Goal: Transaction & Acquisition: Subscribe to service/newsletter

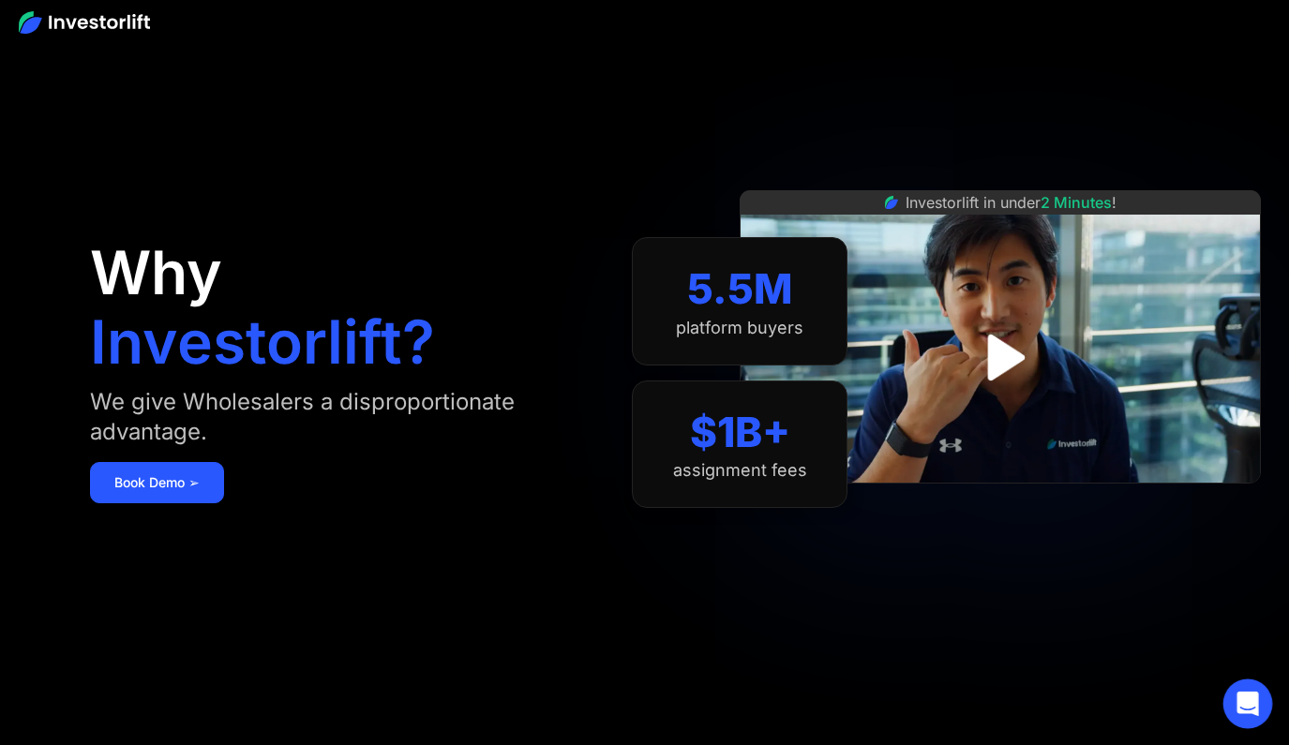
click at [1247, 713] on icon "Open Intercom Messenger" at bounding box center [1247, 704] width 24 height 24
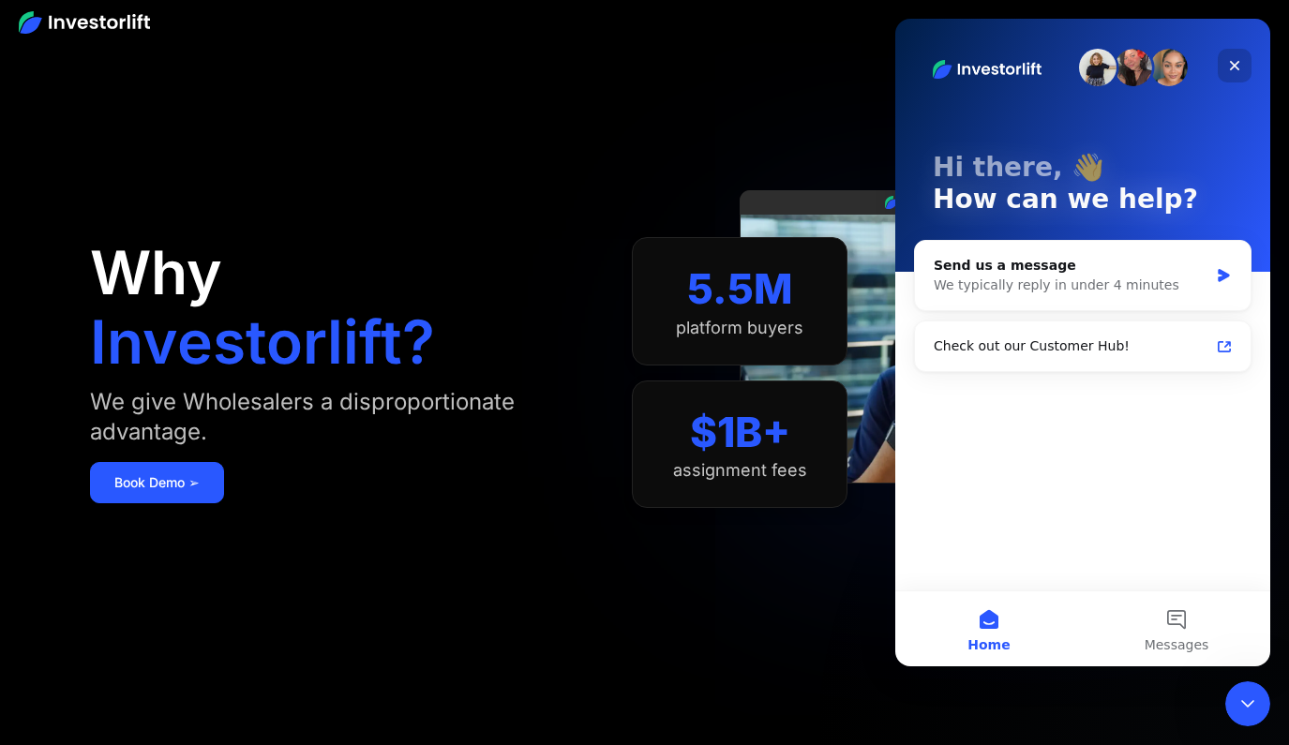
click at [1232, 68] on icon "Close" at bounding box center [1235, 66] width 10 height 10
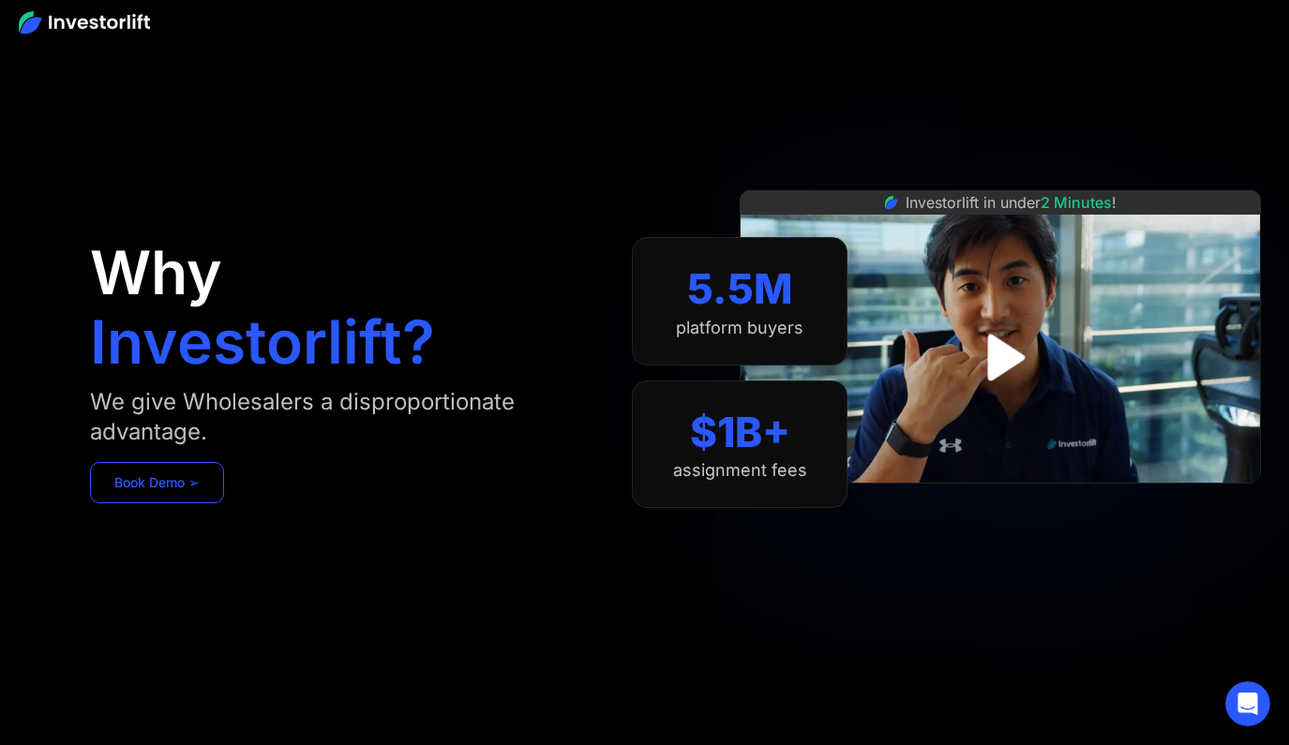
click at [157, 497] on link "Book Demo ➢" at bounding box center [157, 482] width 134 height 41
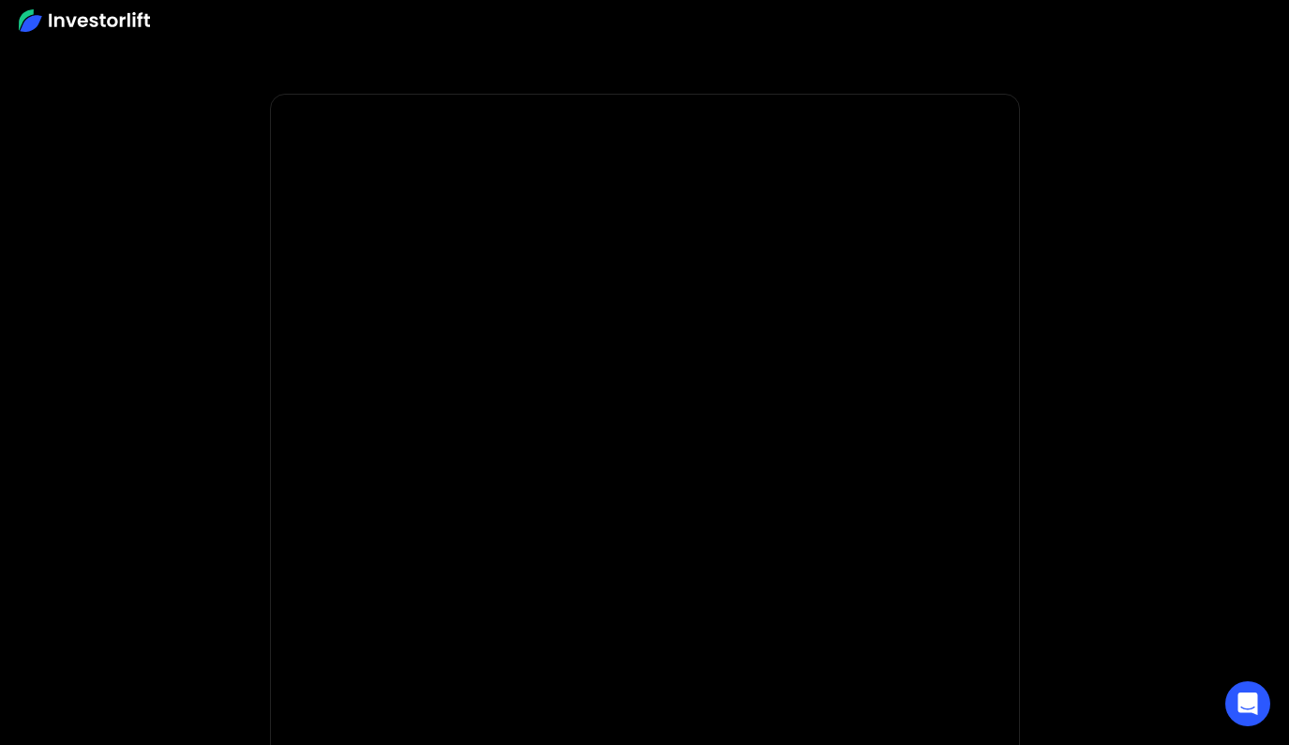
click at [67, 17] on img at bounding box center [84, 20] width 131 height 22
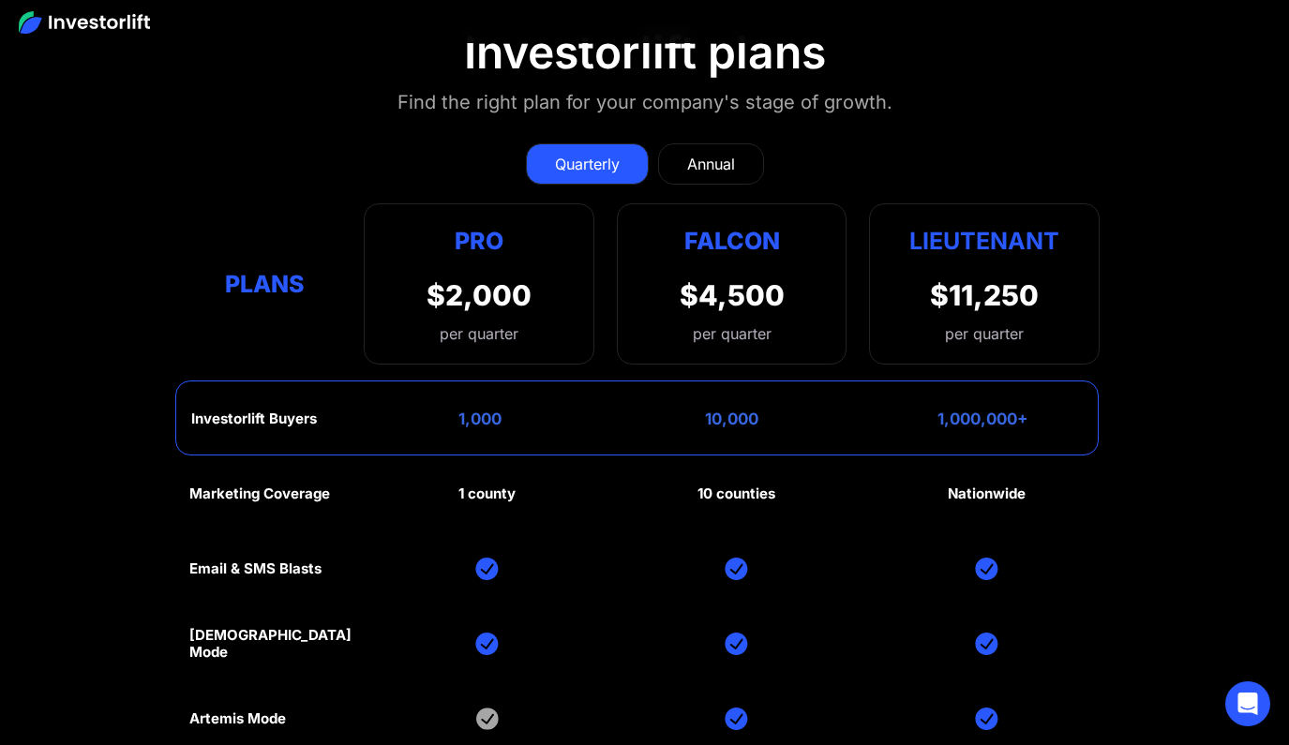
scroll to position [8180, 0]
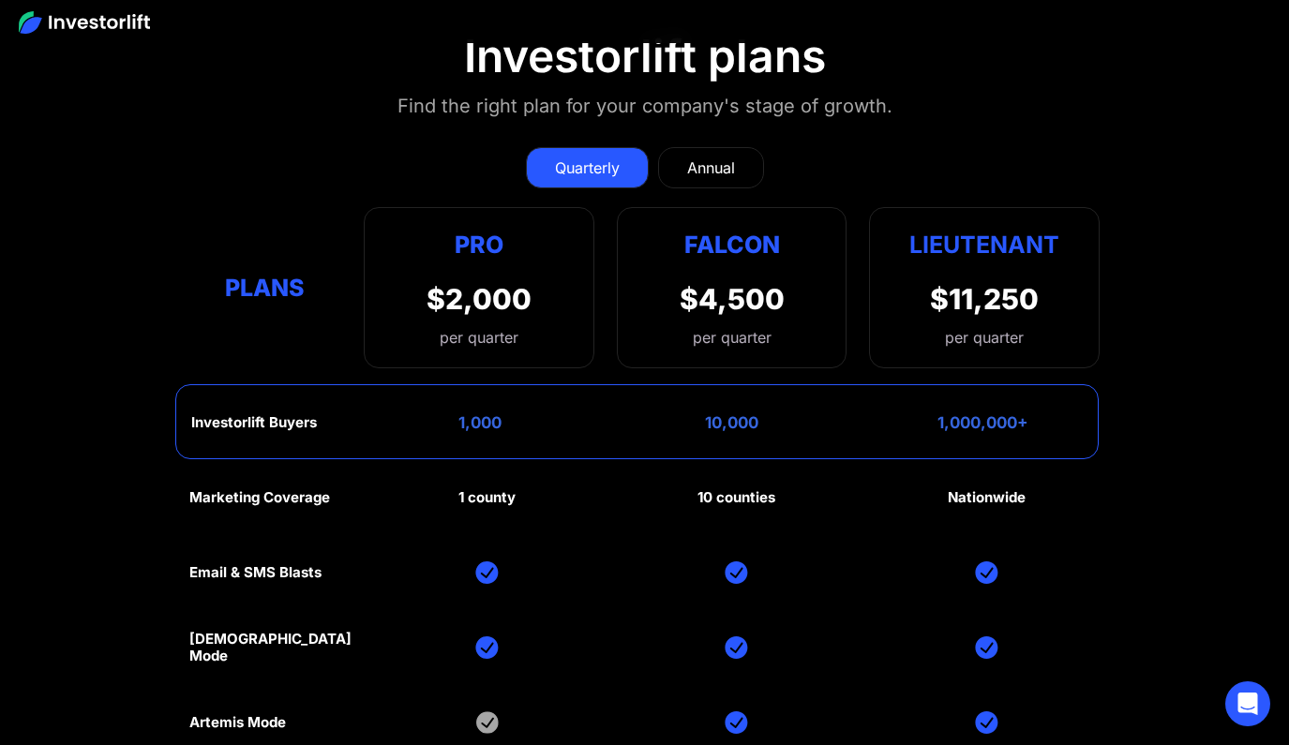
click at [712, 147] on link "Annual" at bounding box center [711, 167] width 106 height 41
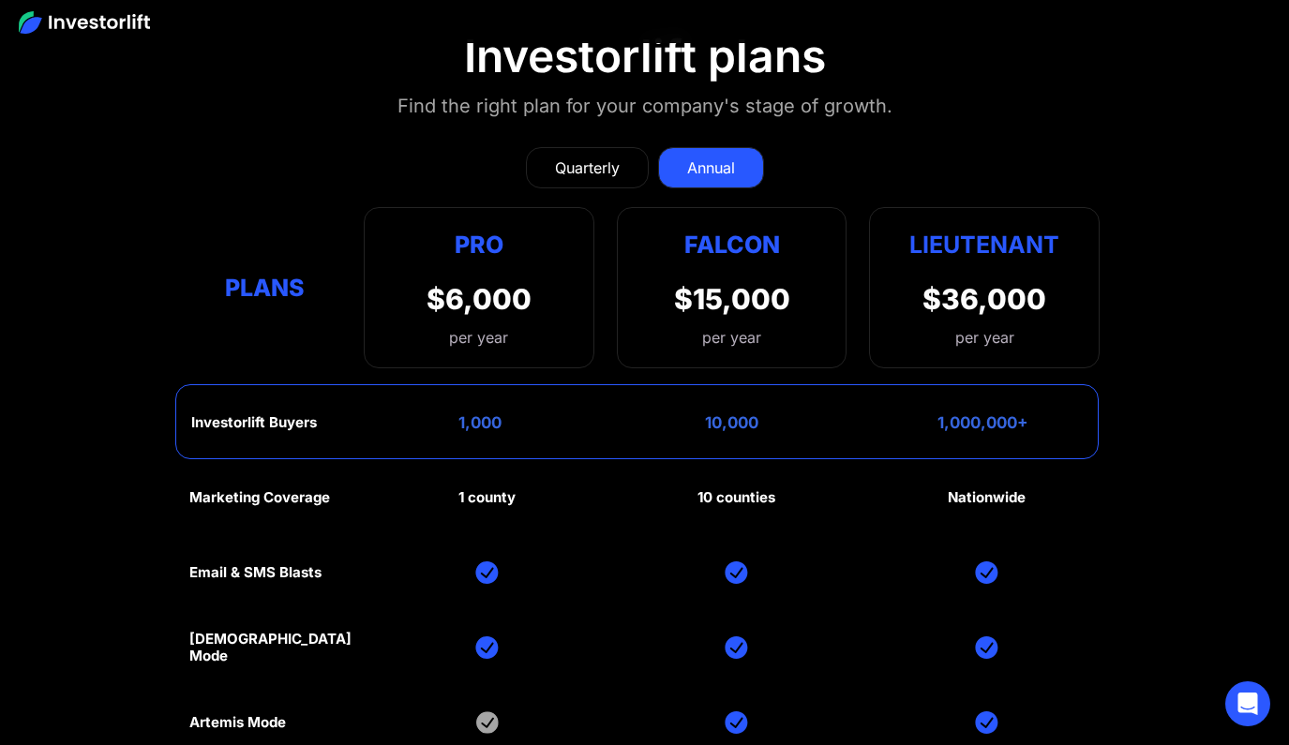
click at [603, 157] on div "Quarterly" at bounding box center [587, 168] width 65 height 22
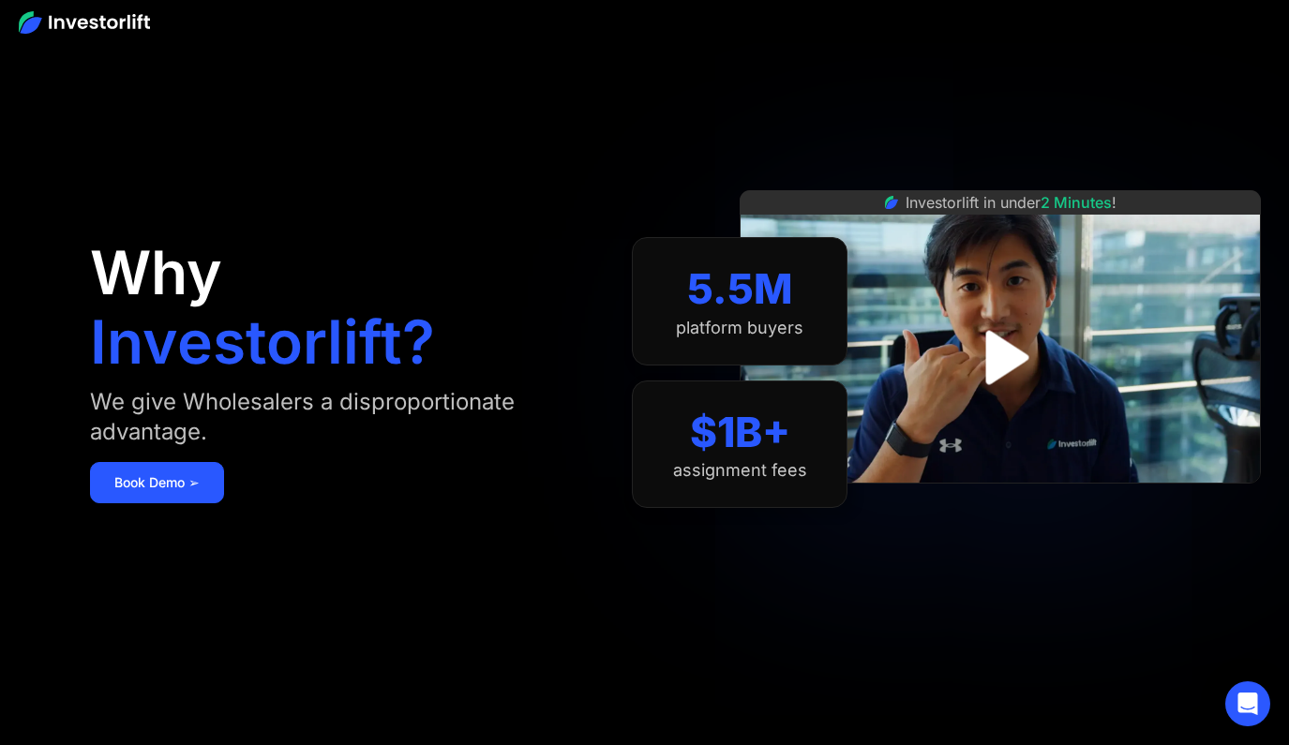
scroll to position [0, 0]
click at [131, 24] on img at bounding box center [84, 22] width 131 height 22
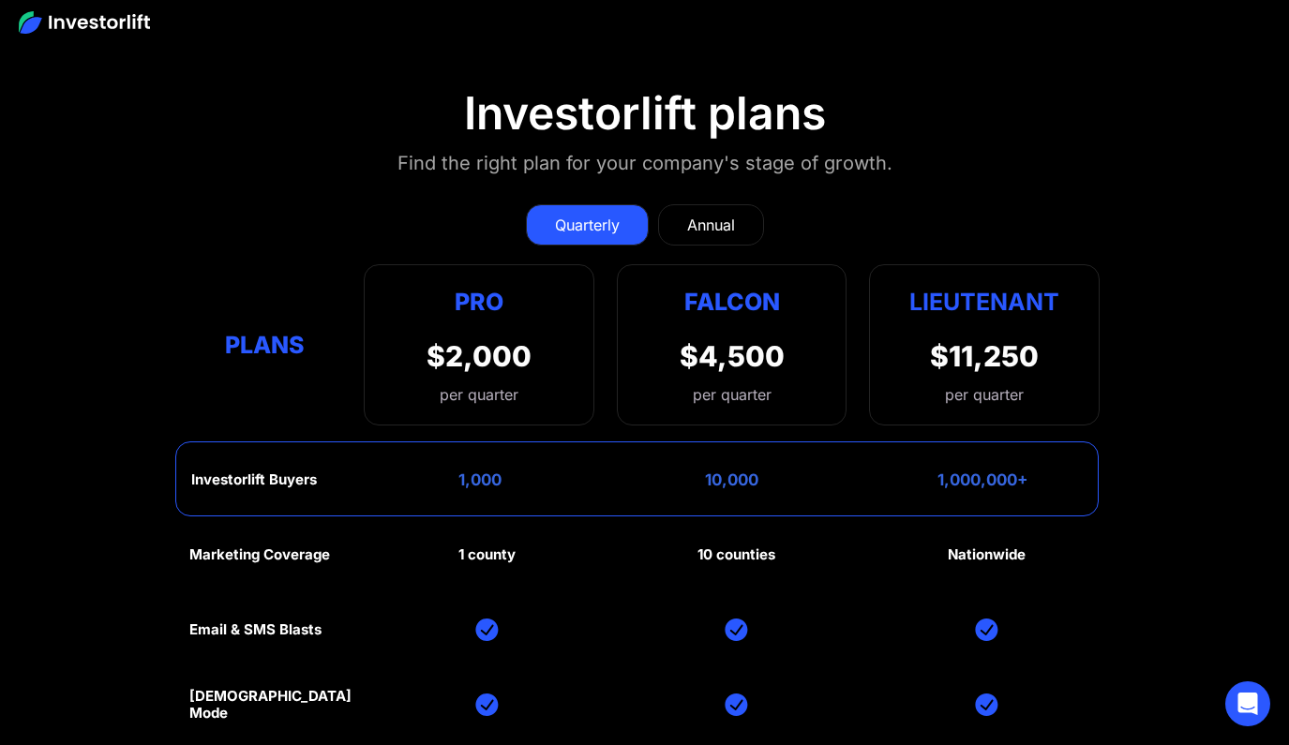
scroll to position [8128, 0]
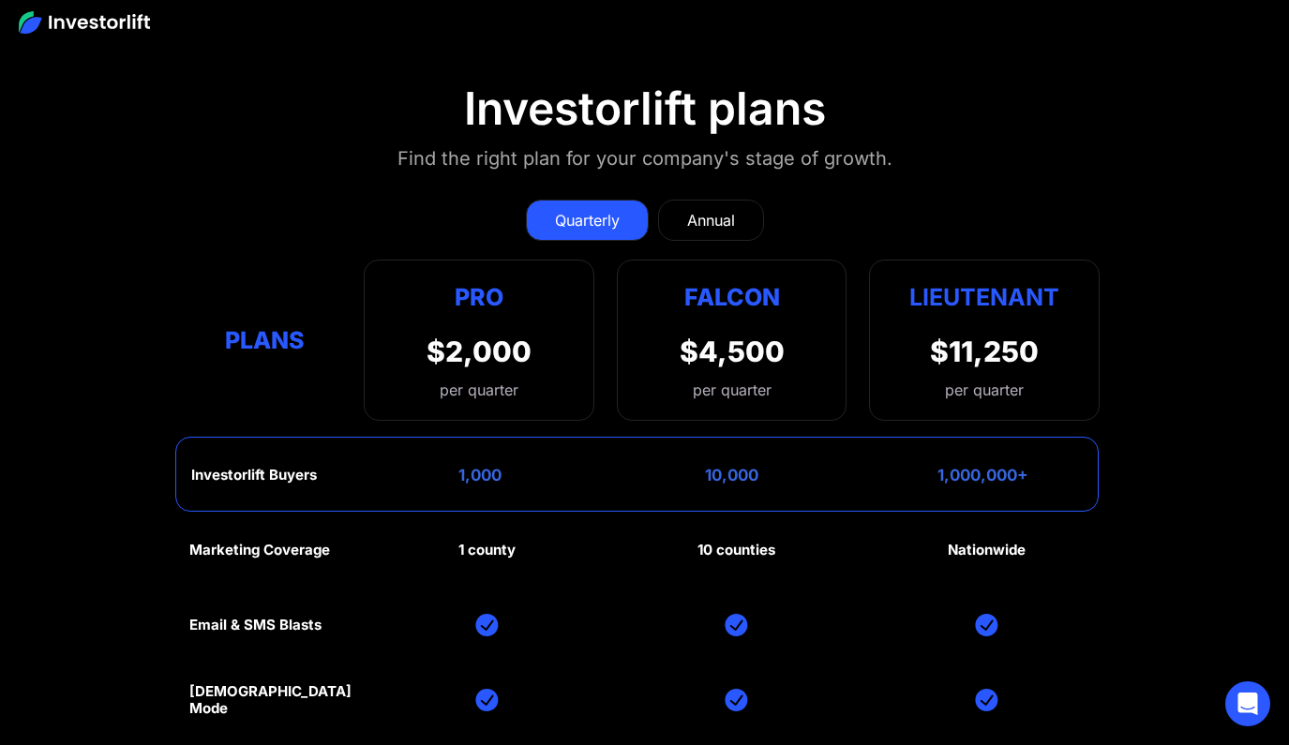
click at [703, 209] on div "Annual" at bounding box center [711, 220] width 48 height 22
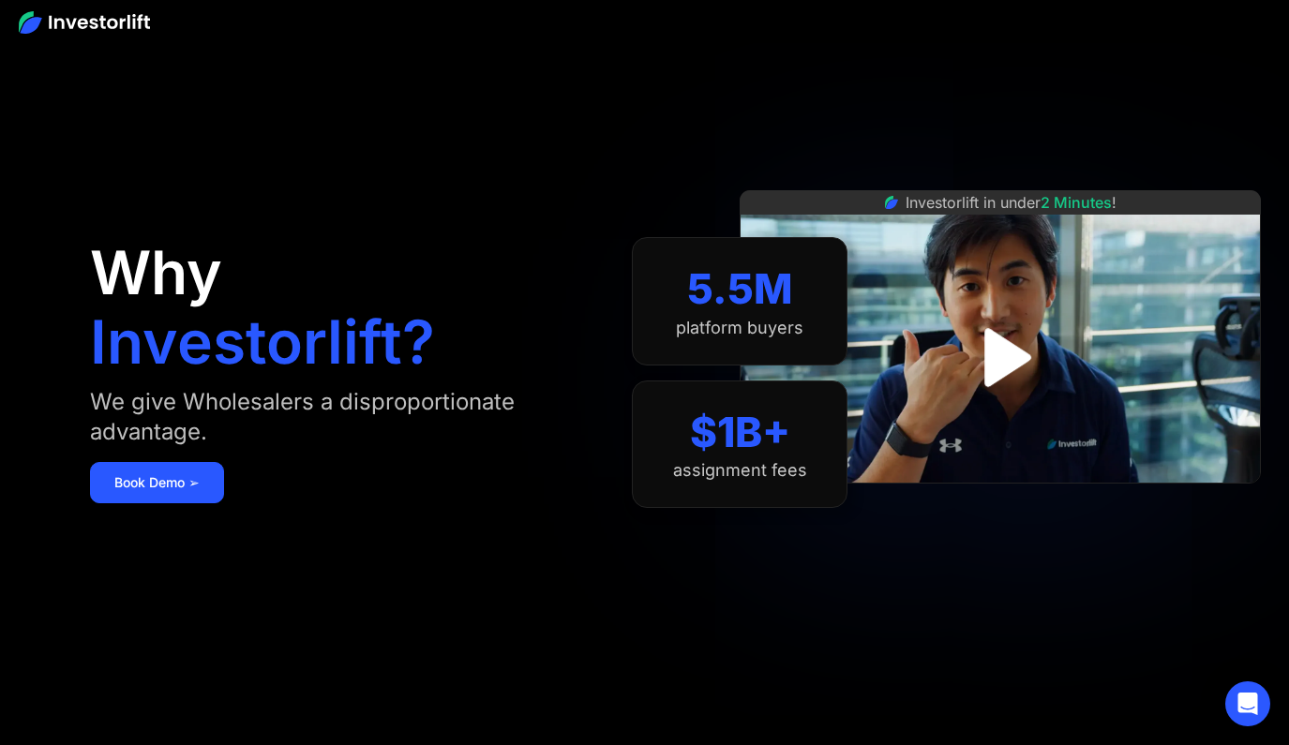
scroll to position [0, 0]
